Goal: Task Accomplishment & Management: Use online tool/utility

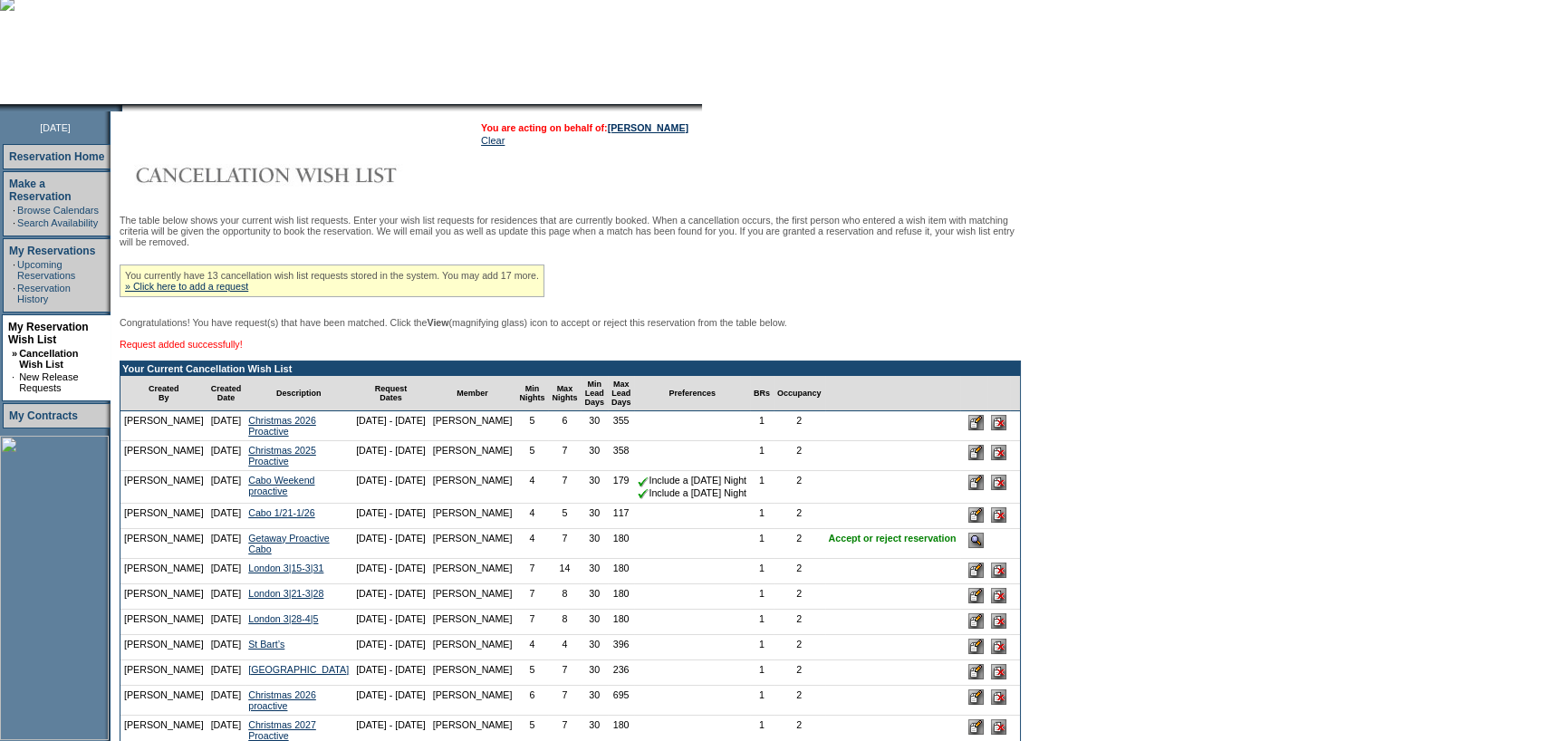
scroll to position [363, 0]
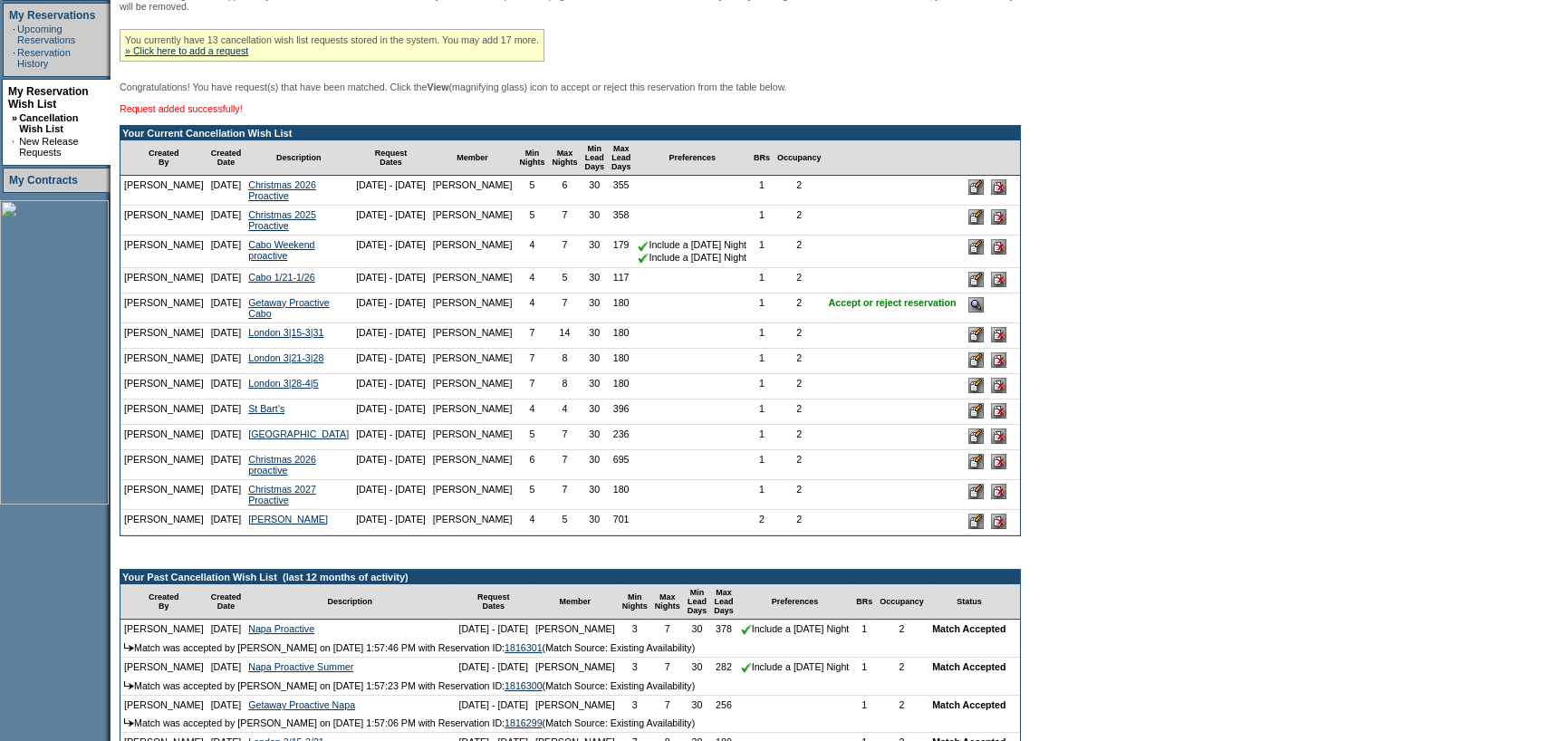
click at [976, 313] on input "image" at bounding box center [976, 305] width 15 height 15
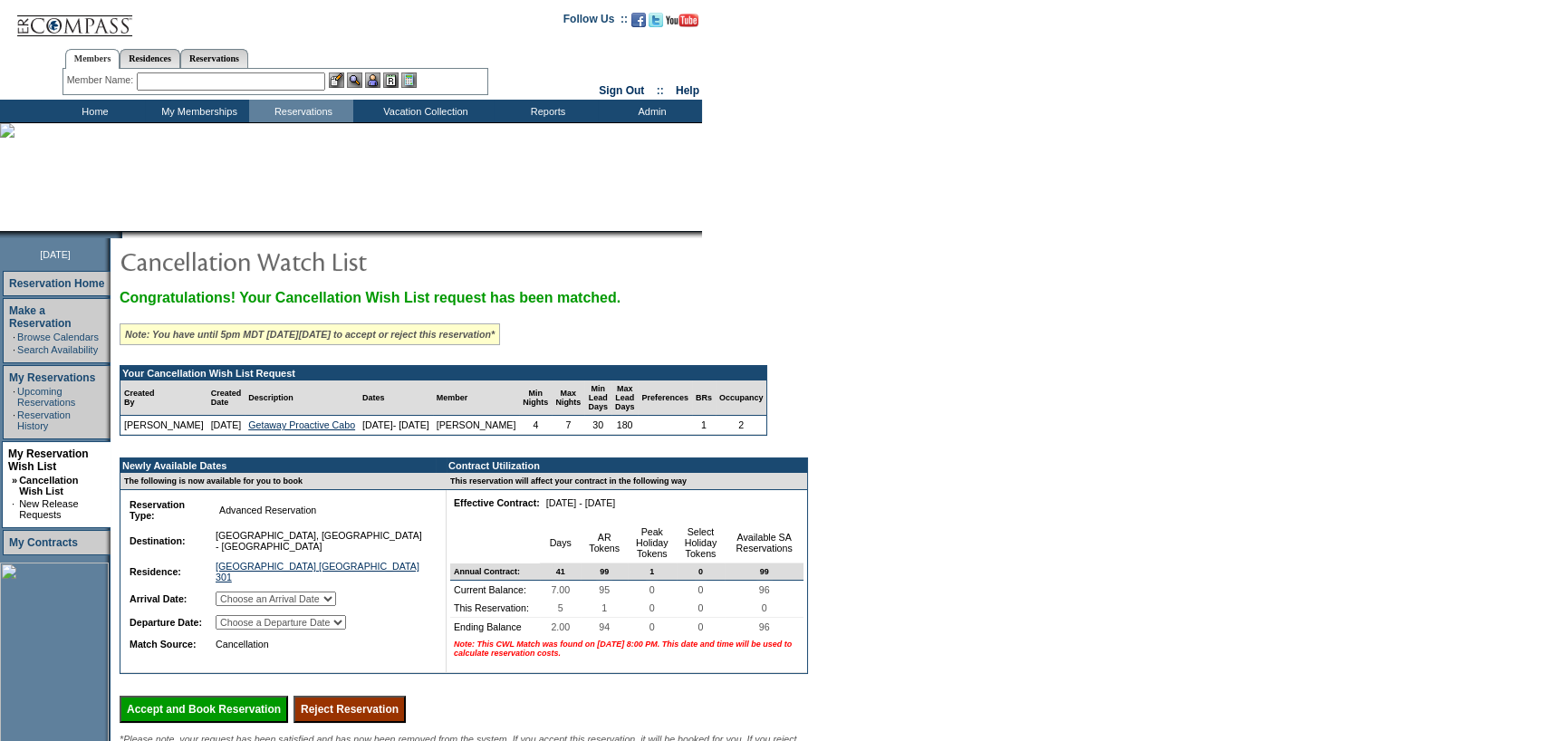
click at [336, 606] on select "Choose an Arrival Date Monday, March 2, 2026 Tuesday, March 3, 2026 Wednesday, …" at bounding box center [275, 598] width 121 height 14
click at [1078, 451] on form "Follow Us ::" at bounding box center [784, 490] width 1568 height 980
click at [257, 630] on select "Choose a Departure Date Tuesday, March 3, 2026 Wednesday, March 4, 2026 Thursda…" at bounding box center [280, 622] width 130 height 14
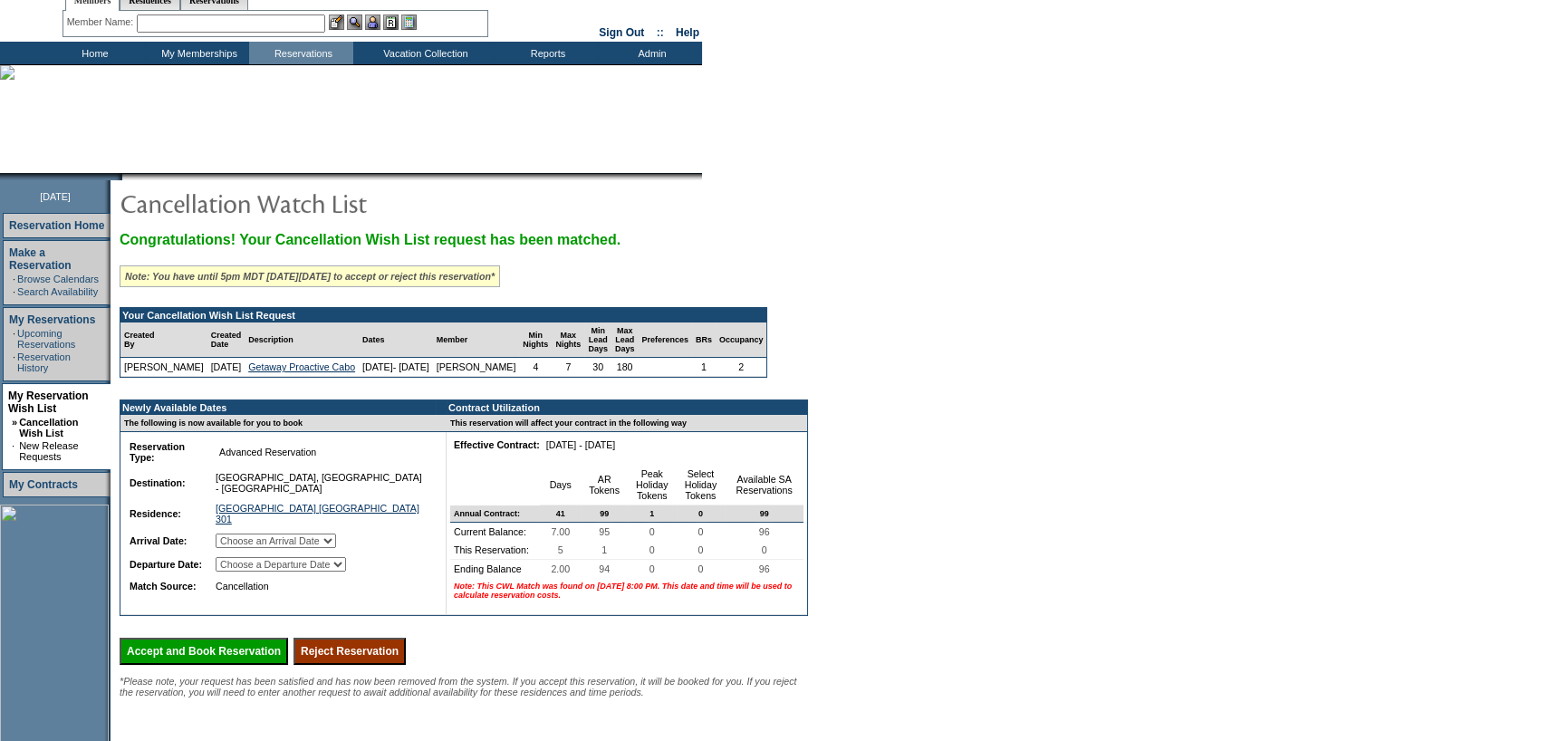
scroll to position [90, 0]
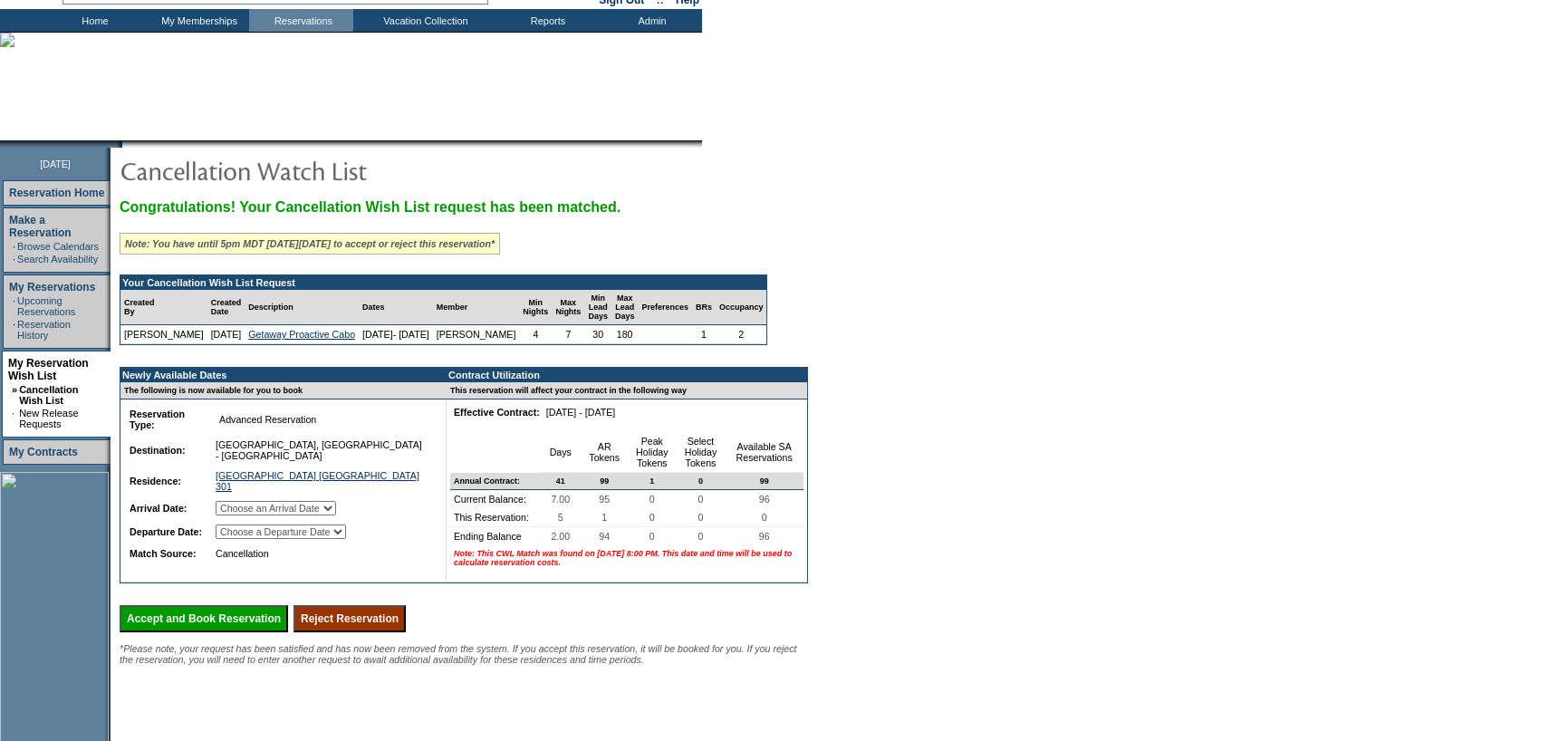
click at [1093, 542] on form "Follow Us ::" at bounding box center [784, 400] width 1568 height 980
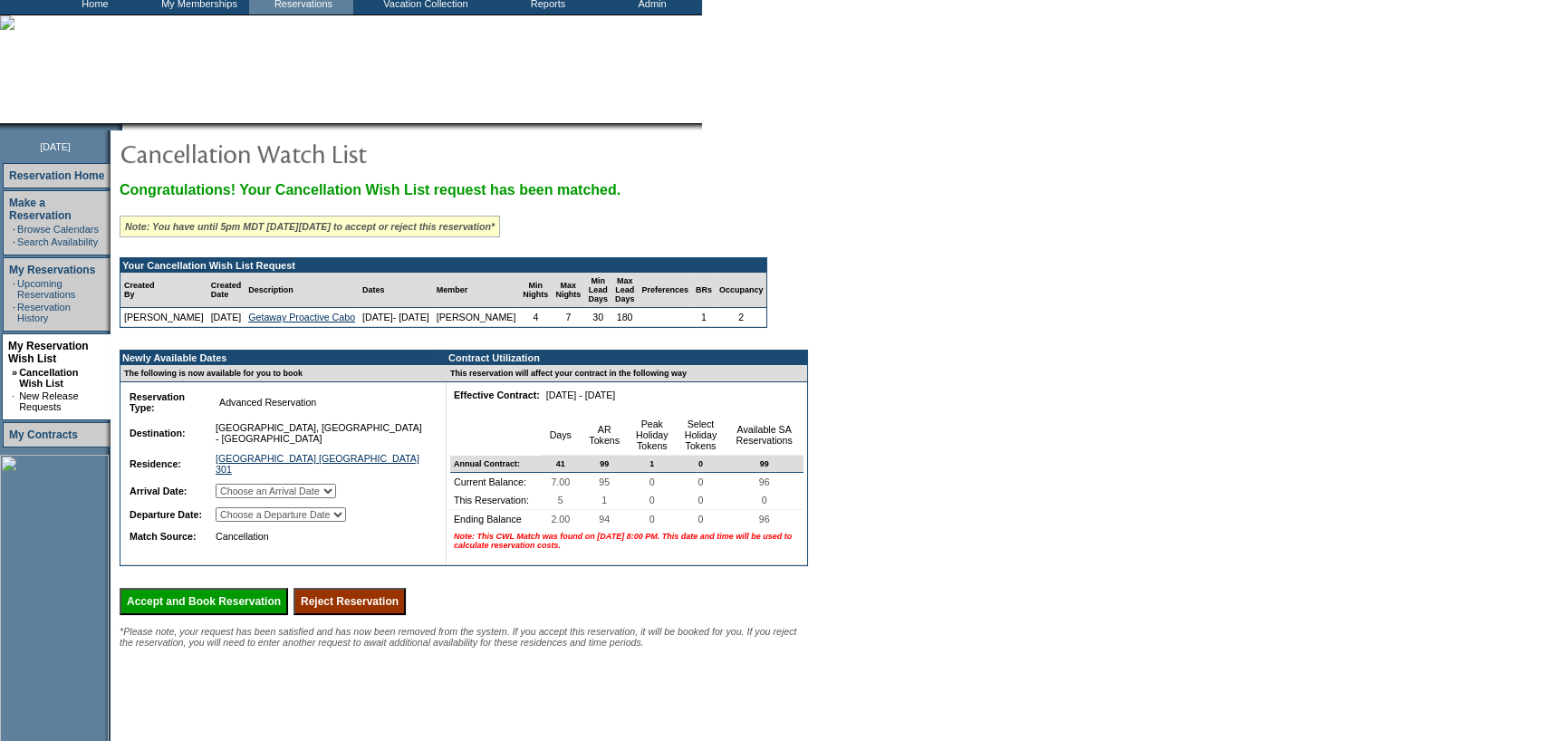
scroll to position [0, 0]
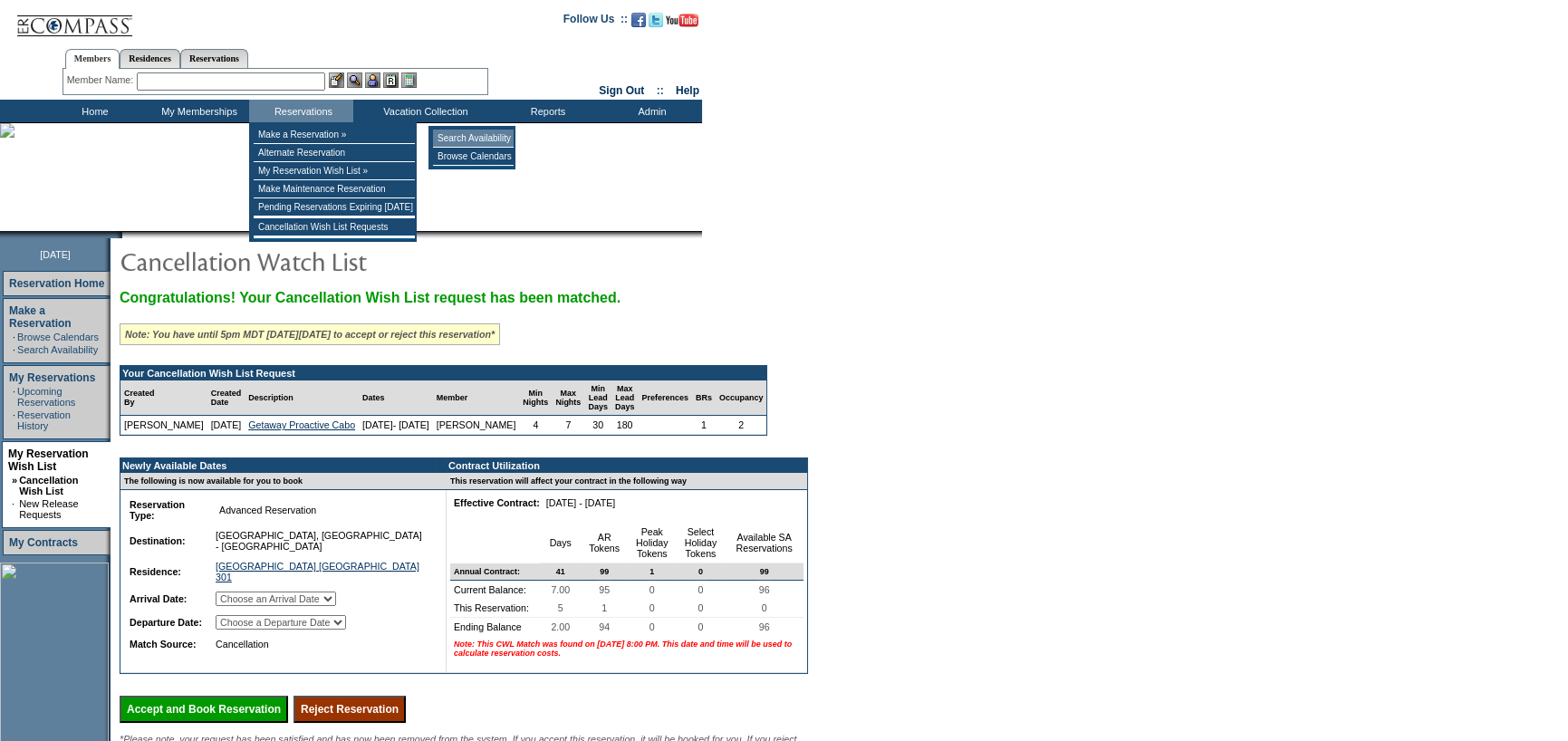
click at [497, 132] on td "Search Availability" at bounding box center [473, 138] width 81 height 18
